Goal: Information Seeking & Learning: Learn about a topic

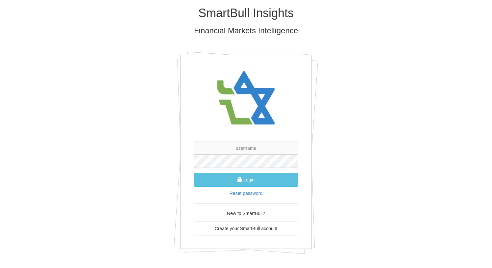
click at [448, 207] on div "SmartBull Insights Financial Markets Intelligence Login Reset password New to S…" at bounding box center [246, 132] width 492 height 265
click at [252, 147] on input "text" at bounding box center [246, 147] width 105 height 13
type input "[PERSON_NAME][EMAIL_ADDRESS][DOMAIN_NAME]"
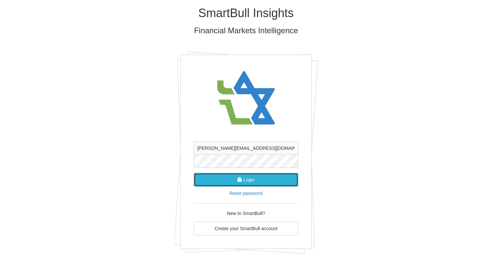
click at [252, 178] on button "Login" at bounding box center [246, 180] width 105 height 14
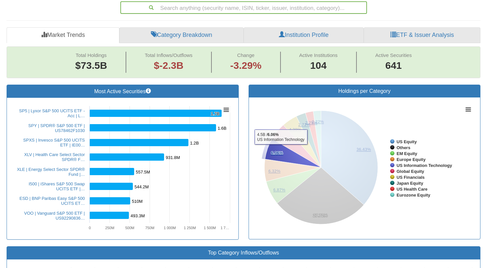
scroll to position [15, 0]
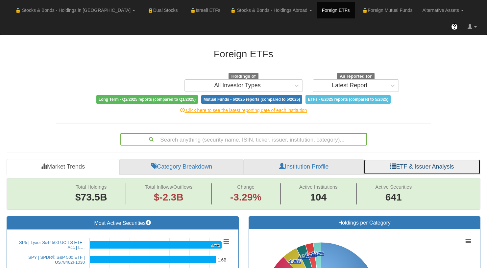
click at [418, 159] on link "ETF & Issuer Analysis" at bounding box center [422, 167] width 117 height 16
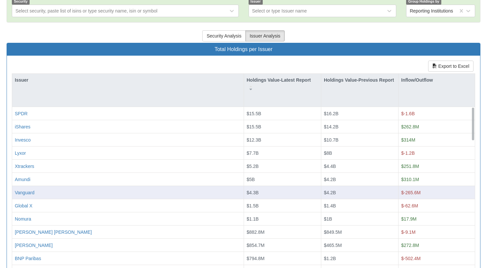
scroll to position [3, 0]
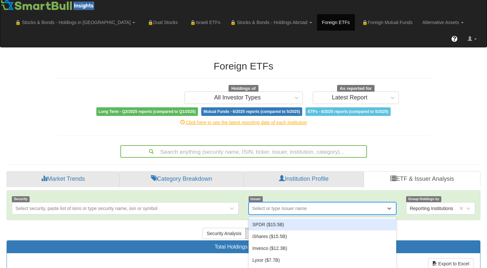
click at [285, 202] on div "option SPDR ($15.5B) focused, 1 of 62. 62 results available. Use Up and Down to…" at bounding box center [323, 208] width 148 height 13
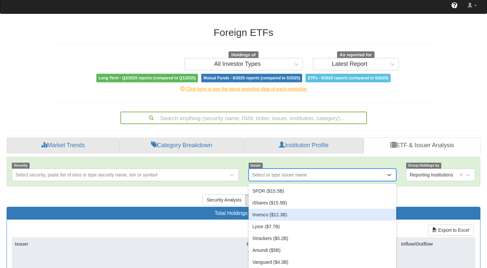
scroll to position [37, 0]
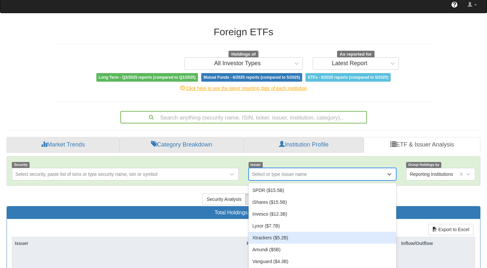
click at [277, 232] on div "Xtrackers ($5.2B)" at bounding box center [323, 238] width 148 height 12
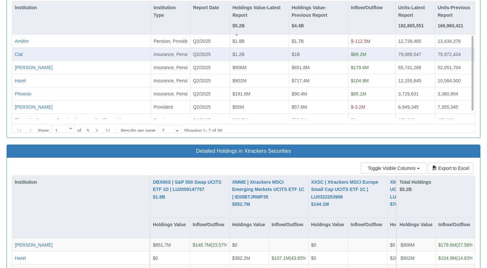
scroll to position [855, 0]
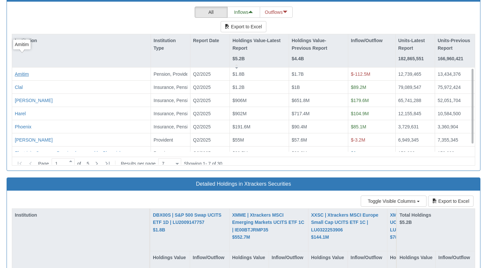
click at [24, 71] on div "Amitim" at bounding box center [22, 74] width 14 height 7
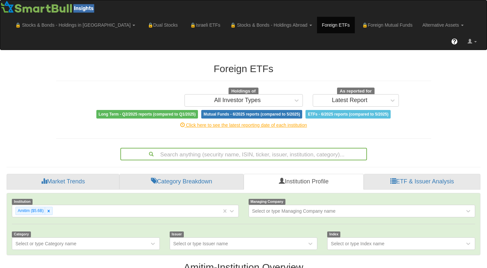
scroll to position [13, 462]
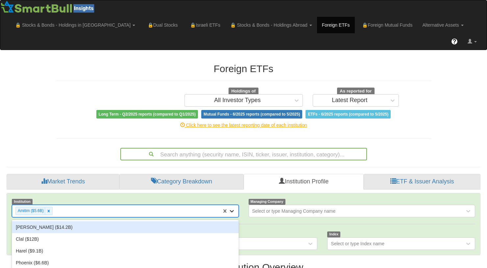
click at [232, 205] on div "option [PERSON_NAME] ($14.2B) focused, 1 of 104. 103 results available. Use Up …" at bounding box center [125, 211] width 227 height 13
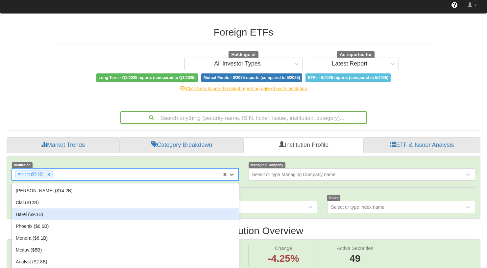
scroll to position [37, 0]
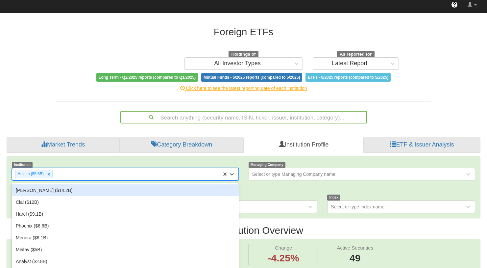
click at [53, 184] on div "[PERSON_NAME] ($14.2B)" at bounding box center [125, 190] width 227 height 12
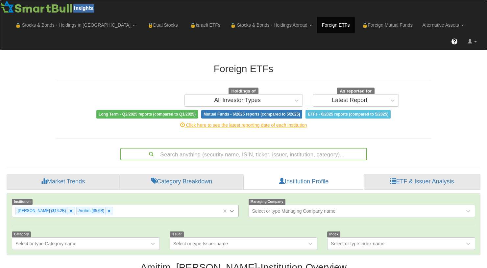
click at [233, 205] on div "[PERSON_NAME] ($14.2B) Amitim ($5.6B)" at bounding box center [125, 211] width 227 height 13
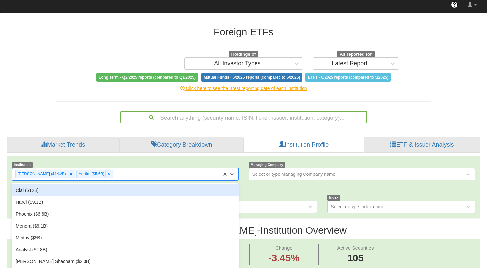
click at [47, 184] on div "Clal ($12B)" at bounding box center [125, 190] width 227 height 12
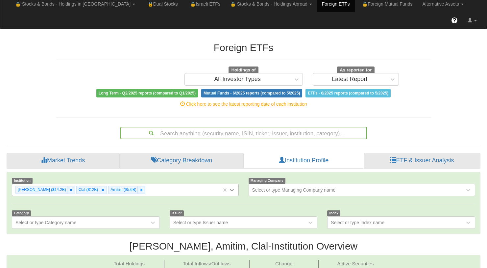
click at [232, 194] on div "[PERSON_NAME] ($14.2B) Clal ($12B) Amitim ($5.6B)" at bounding box center [125, 190] width 227 height 13
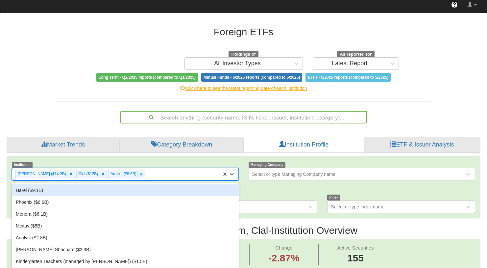
click at [54, 184] on div "Harel ($9.1B)" at bounding box center [125, 190] width 227 height 12
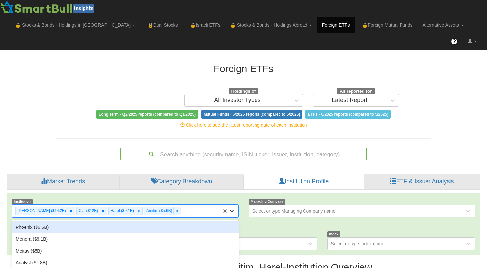
click at [233, 205] on div "option Harel ($9.1B), selected. option Phoenix ($6.6B) focused, 4 of 104. 100 r…" at bounding box center [125, 211] width 227 height 13
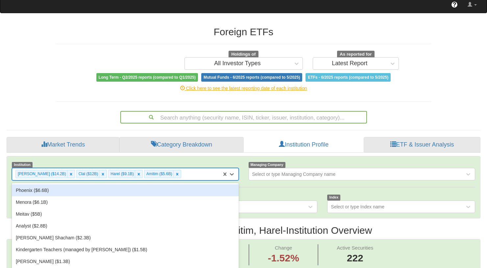
click at [52, 184] on div "Phoenix ($6.6B)" at bounding box center [125, 190] width 227 height 12
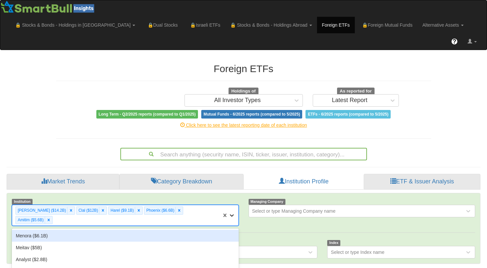
click at [232, 205] on div "option Phoenix ($6.6B), selected. option Menora ($6.1B) focused, 5 of 104. 99 r…" at bounding box center [125, 215] width 227 height 21
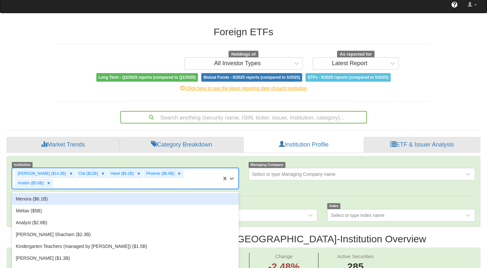
click at [49, 193] on div "Menora ($6.1B)" at bounding box center [125, 199] width 227 height 12
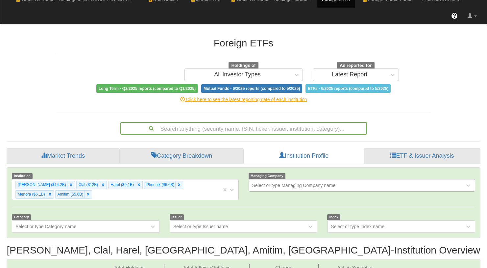
click at [339, 191] on div "Select or type Managing Company name" at bounding box center [362, 185] width 227 height 13
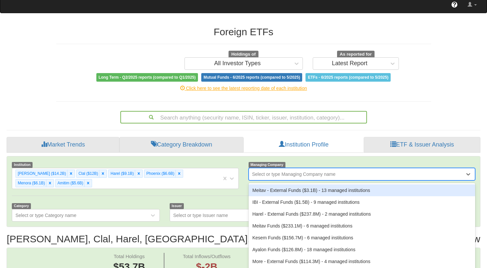
click at [419, 108] on div "Search anything (security name, ISIN, ticker, issuer, institution, category)..." at bounding box center [243, 115] width 385 height 15
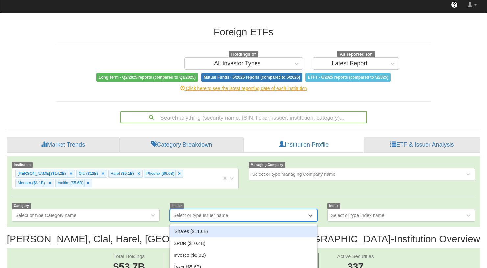
click at [234, 209] on div "option iShares ($11.6B) focused, 1 of 41. 41 results available. Use Up and Down…" at bounding box center [244, 215] width 148 height 13
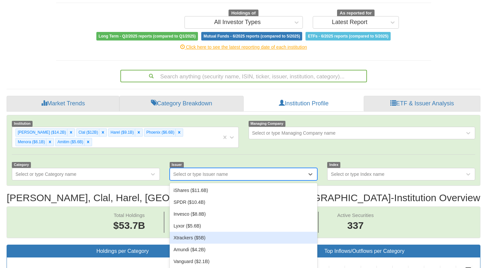
click at [211, 232] on div "Xtrackers ($5B)" at bounding box center [244, 238] width 148 height 12
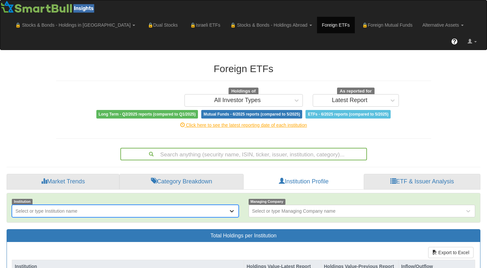
click at [232, 205] on div "option Menora ($6.1B), selected. 0 results available. Select is focused ,type t…" at bounding box center [125, 211] width 227 height 13
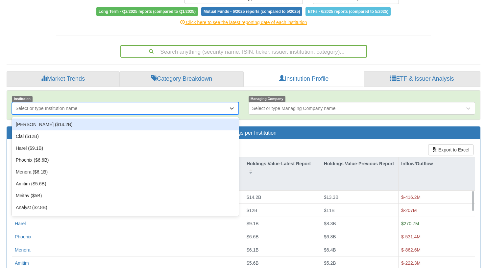
click at [46, 118] on div "[PERSON_NAME] ($14.2B)" at bounding box center [125, 124] width 227 height 12
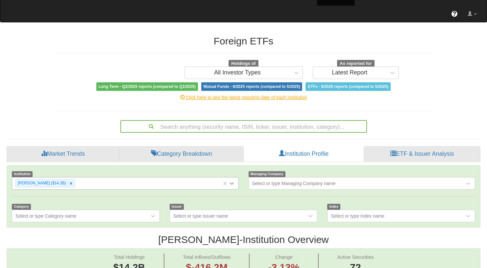
click at [234, 189] on div "[PERSON_NAME] ($14.2B)" at bounding box center [125, 183] width 227 height 13
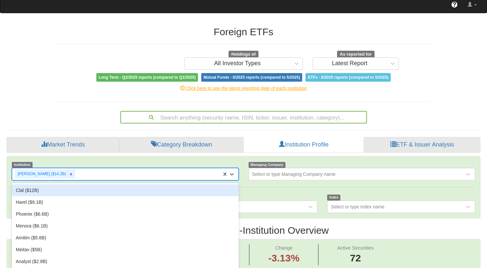
click at [59, 184] on div "Clal ($12B)" at bounding box center [125, 190] width 227 height 12
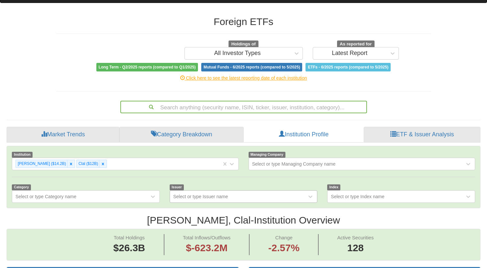
click at [256, 203] on div "Select or type Issuer name" at bounding box center [244, 196] width 148 height 13
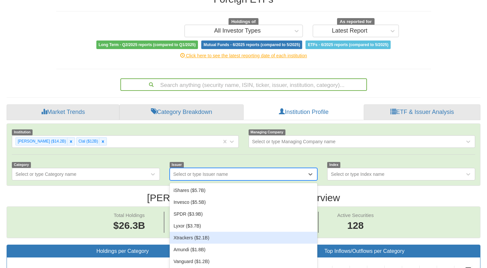
click at [222, 232] on div "Xtrackers ($2.1B)" at bounding box center [244, 238] width 148 height 12
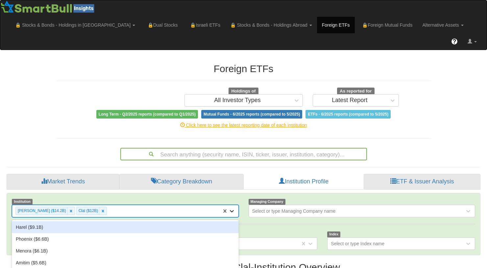
click at [233, 205] on div "option Clal ($12B), selected. option Harel ($9.1B) focused, 3 of 104. 102 resul…" at bounding box center [125, 211] width 227 height 13
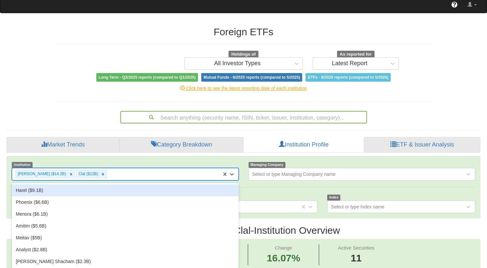
click at [59, 184] on div "Harel ($9.1B)" at bounding box center [125, 190] width 227 height 12
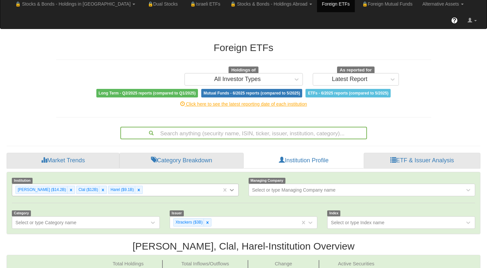
click at [234, 192] on div "[PERSON_NAME] ($14.2B) Clal ($12B) Harel ($9.1B)" at bounding box center [125, 190] width 227 height 13
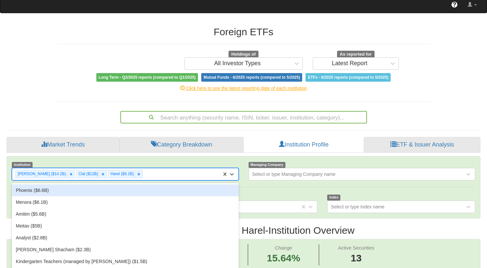
click at [52, 184] on div "Phoenix ($6.6B)" at bounding box center [125, 190] width 227 height 12
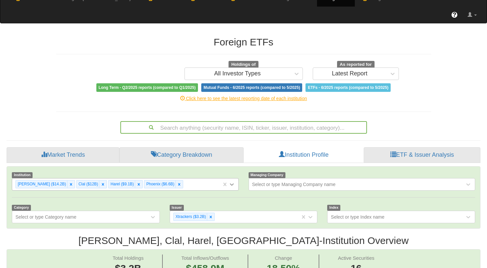
click at [233, 190] on div "[PERSON_NAME] ($14.2B) Clal ($12B) Harel ($9.1B) Phoenix ($6.6B)" at bounding box center [125, 184] width 227 height 13
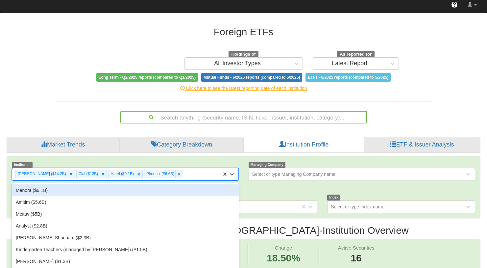
click at [65, 184] on div "Menora ($6.1B)" at bounding box center [125, 190] width 227 height 12
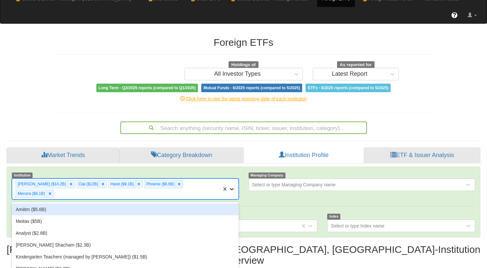
click at [233, 195] on div "option Menora ($6.1B), selected. option Amitim ($5.6B) focused, 6 of 104. 99 re…" at bounding box center [125, 188] width 227 height 21
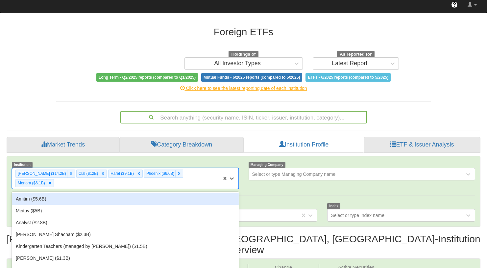
click at [68, 193] on div "Amitim ($5.6B)" at bounding box center [125, 199] width 227 height 12
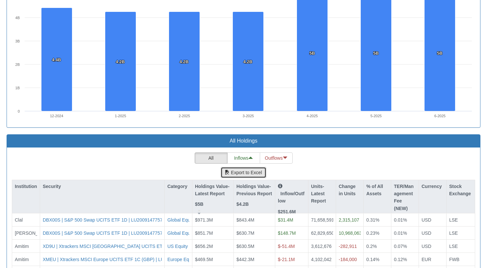
click at [244, 167] on button "Export to Excel" at bounding box center [243, 172] width 45 height 11
